Goal: Information Seeking & Learning: Learn about a topic

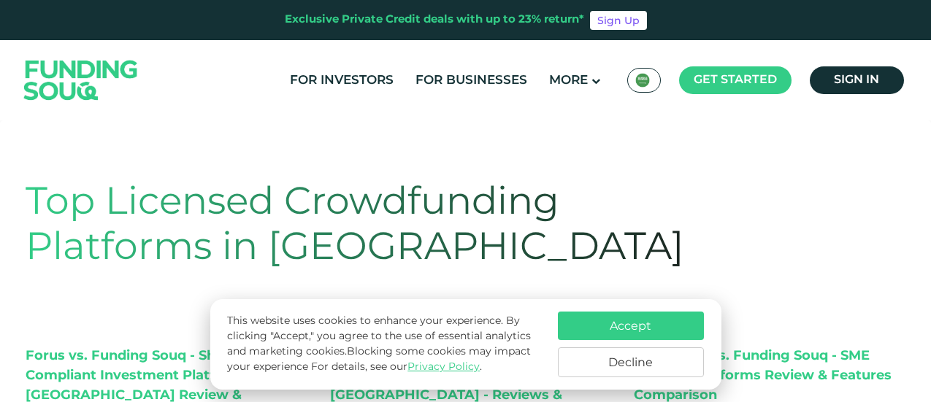
click at [701, 361] on button "Decline" at bounding box center [631, 363] width 146 height 30
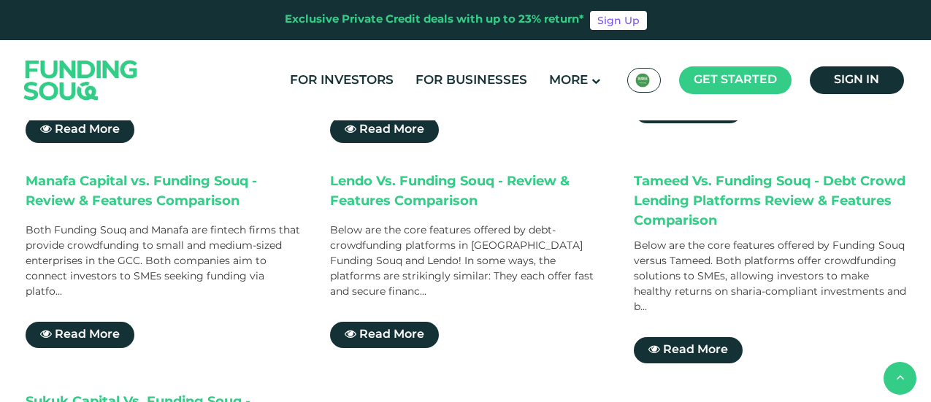
scroll to position [405, 0]
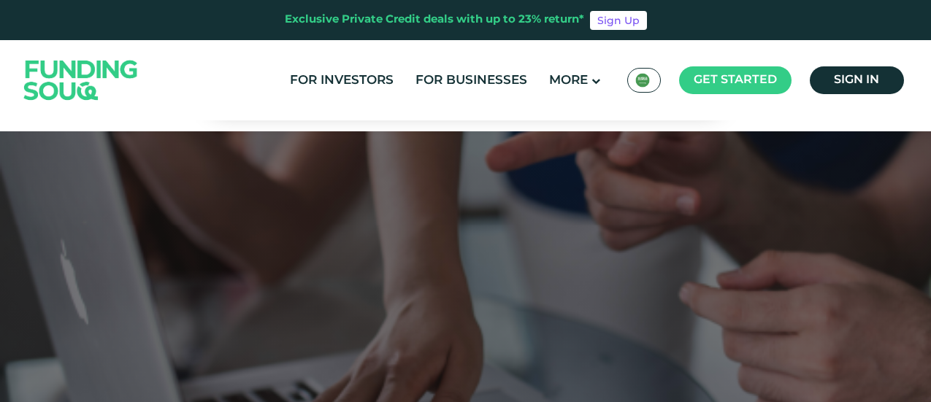
drag, startPoint x: 933, startPoint y: 16, endPoint x: 933, endPoint y: 55, distance: 38.7
click at [930, 55] on html "Exclusive Private Credit deals with up to 23% return* Sign Up For Investors For…" at bounding box center [465, 201] width 931 height 402
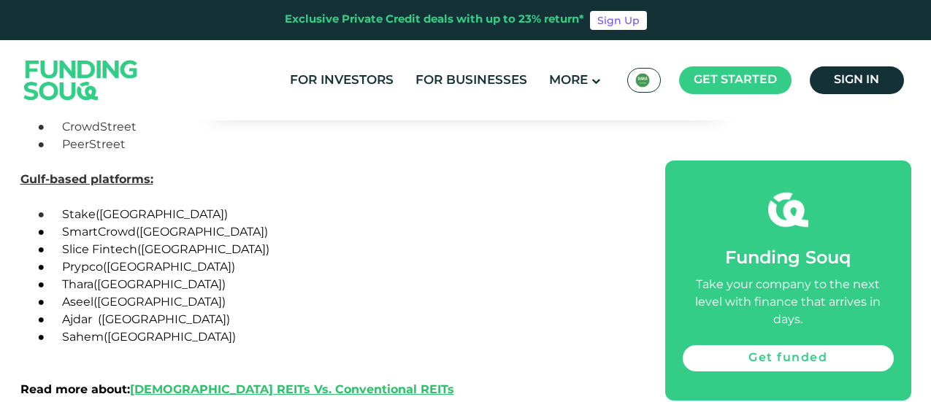
scroll to position [4131, 0]
